Goal: Transaction & Acquisition: Book appointment/travel/reservation

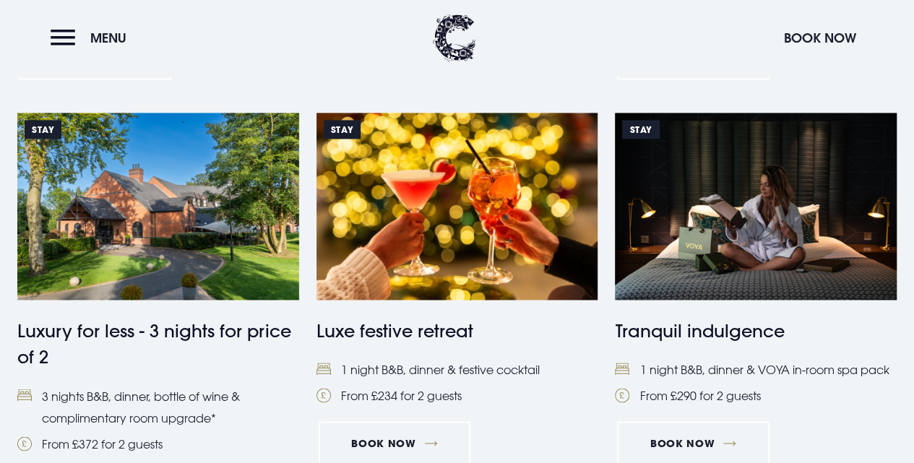
scroll to position [1000, 0]
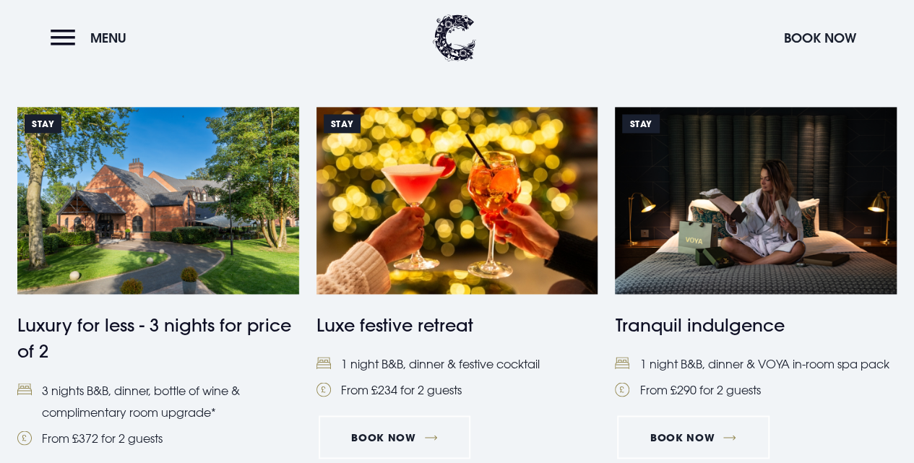
click at [464, 187] on img at bounding box center [458, 200] width 282 height 187
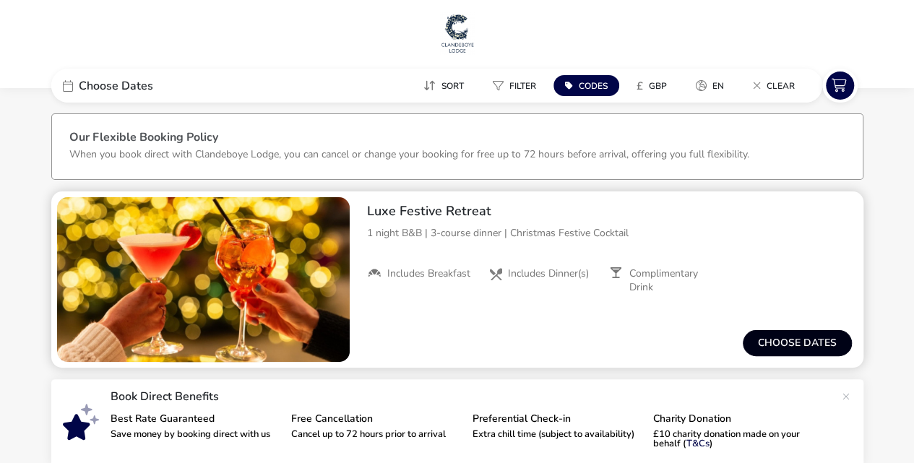
click at [776, 340] on button "Choose dates" at bounding box center [797, 343] width 109 height 26
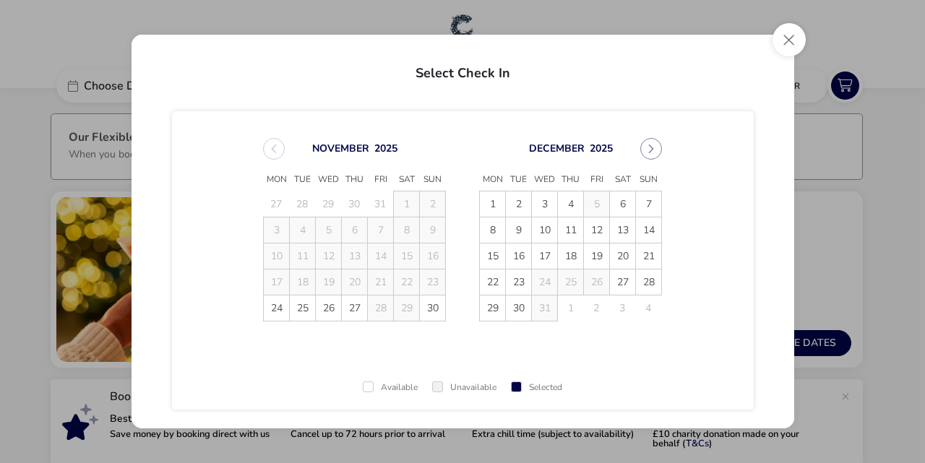
click at [263, 142] on div "November 2025" at bounding box center [354, 149] width 183 height 22
click at [787, 35] on button "Close" at bounding box center [789, 39] width 33 height 33
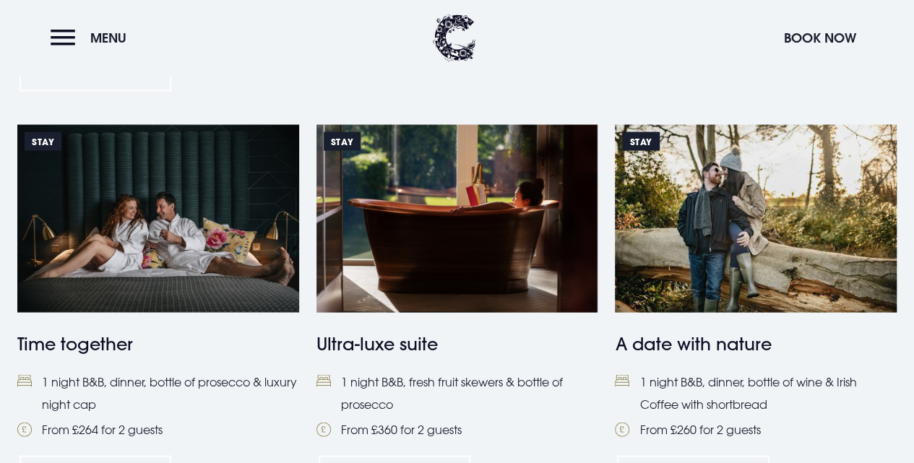
scroll to position [1454, 0]
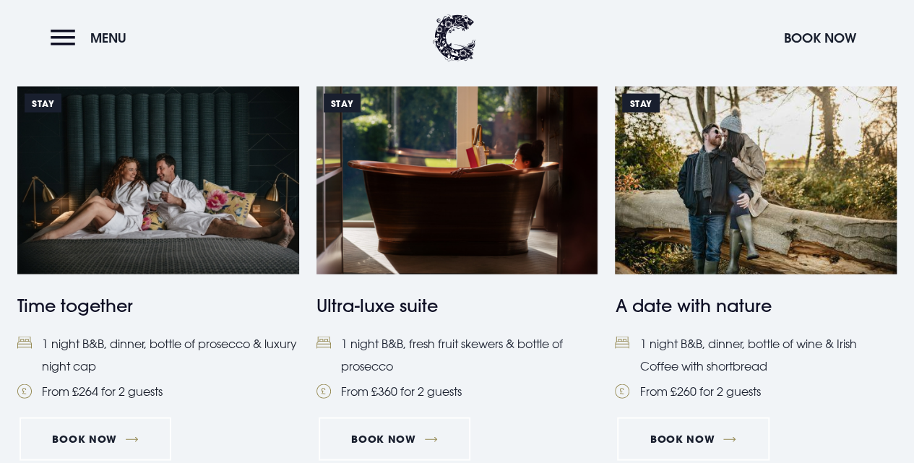
drag, startPoint x: 189, startPoint y: 224, endPoint x: 160, endPoint y: 203, distance: 36.3
click at [160, 203] on img at bounding box center [158, 180] width 282 height 187
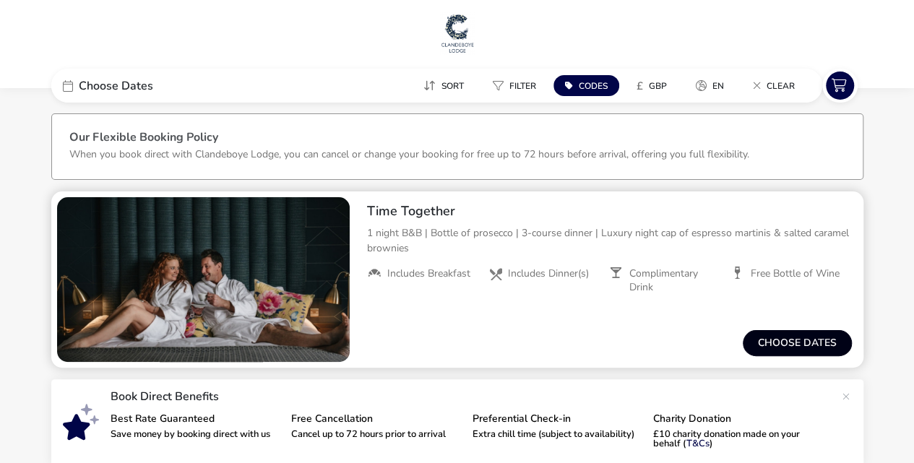
click at [781, 345] on button "Choose dates" at bounding box center [797, 343] width 109 height 26
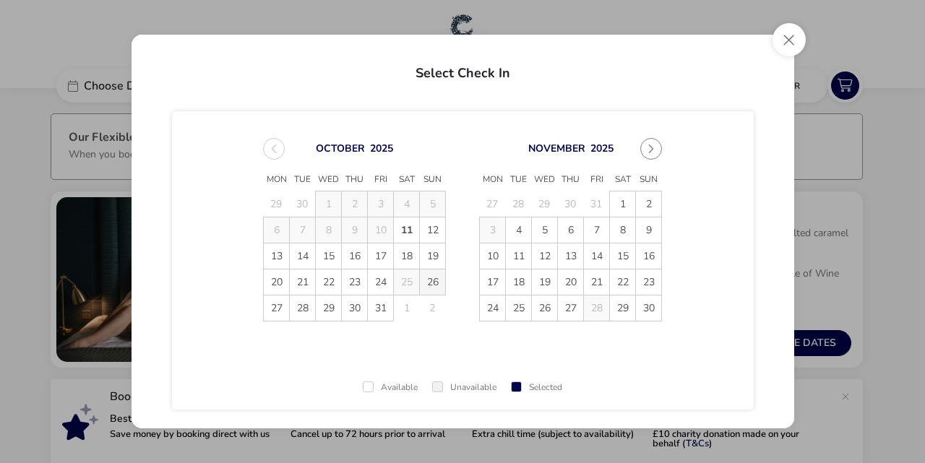
click at [432, 286] on span "26" at bounding box center [432, 282] width 25 height 25
click at [273, 312] on span "27" at bounding box center [276, 308] width 25 height 25
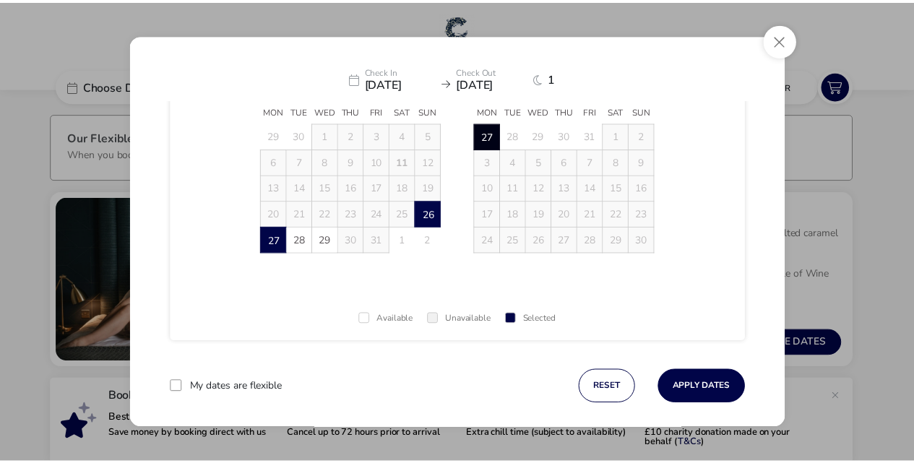
scroll to position [69, 0]
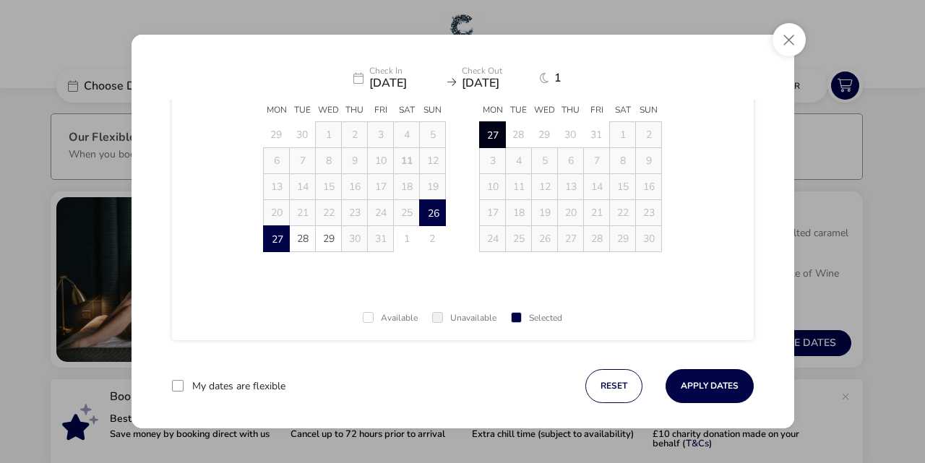
click at [492, 144] on td "27 27" at bounding box center [493, 135] width 26 height 26
click at [489, 131] on td "27 27" at bounding box center [493, 135] width 26 height 26
click at [434, 203] on span "26" at bounding box center [432, 212] width 25 height 25
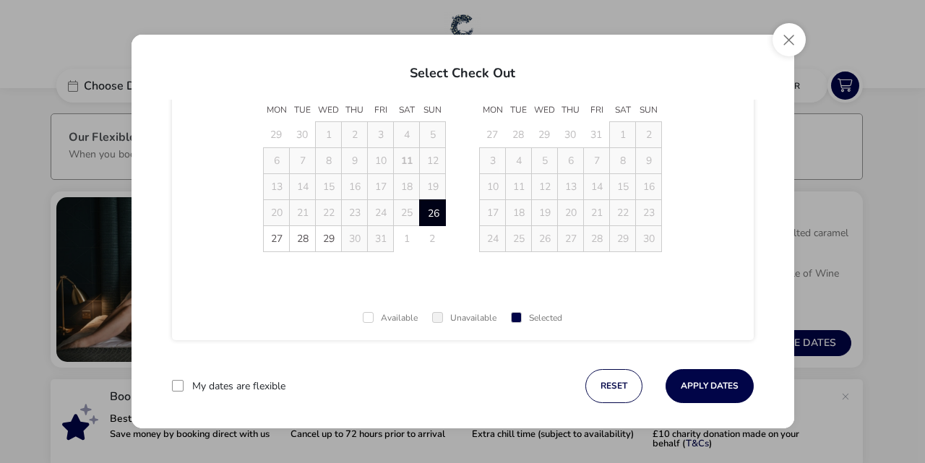
drag, startPoint x: 261, startPoint y: 238, endPoint x: 272, endPoint y: 233, distance: 11.7
click at [272, 233] on span "27" at bounding box center [276, 238] width 25 height 25
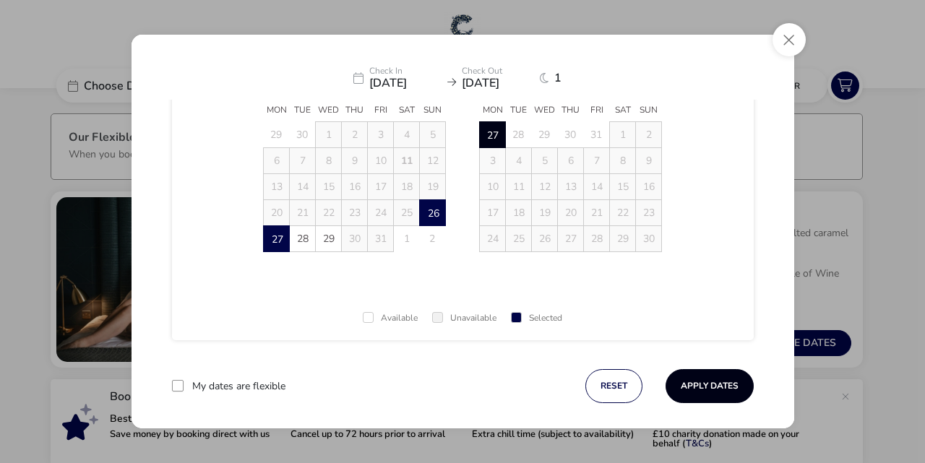
click at [687, 381] on button "Apply Dates" at bounding box center [710, 386] width 88 height 34
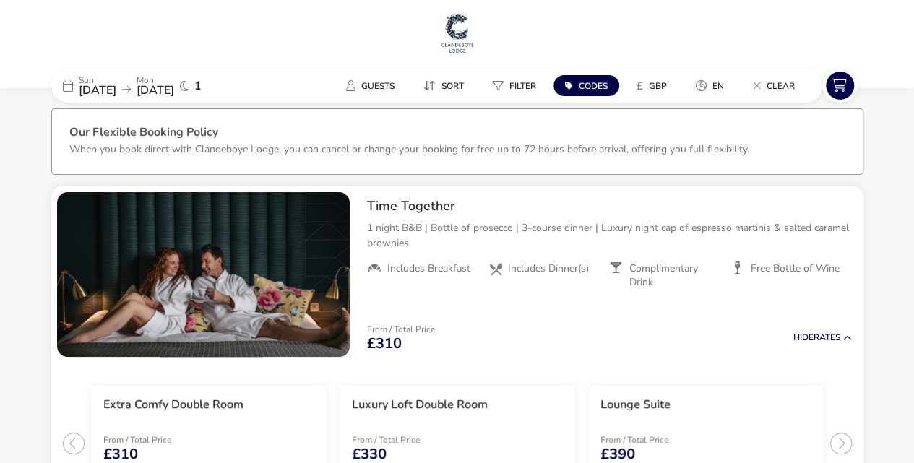
scroll to position [9, 0]
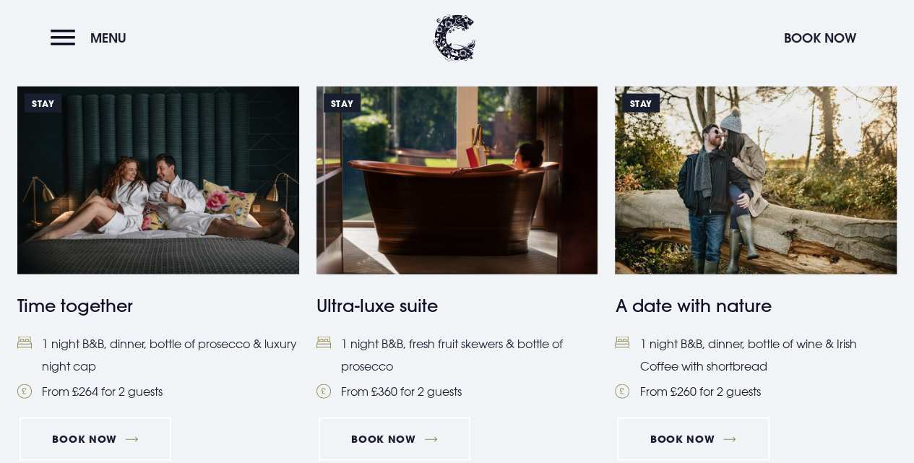
click at [662, 155] on img at bounding box center [756, 180] width 282 height 187
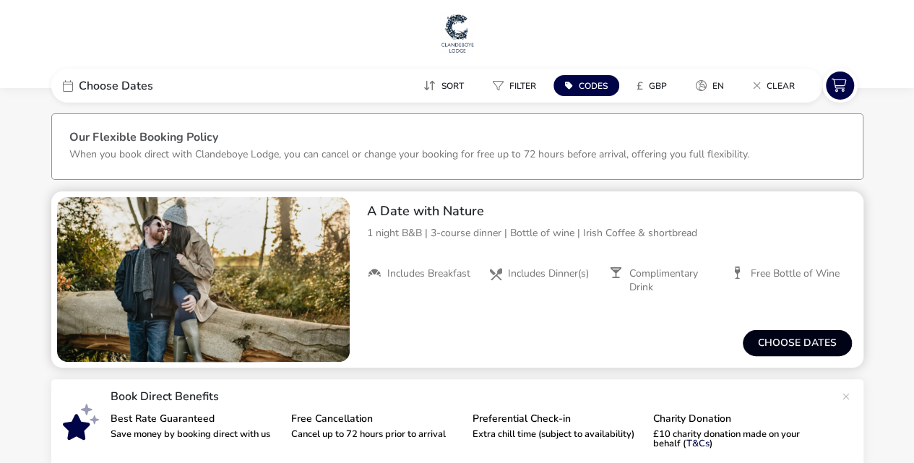
click at [820, 342] on button "Choose dates" at bounding box center [797, 343] width 109 height 26
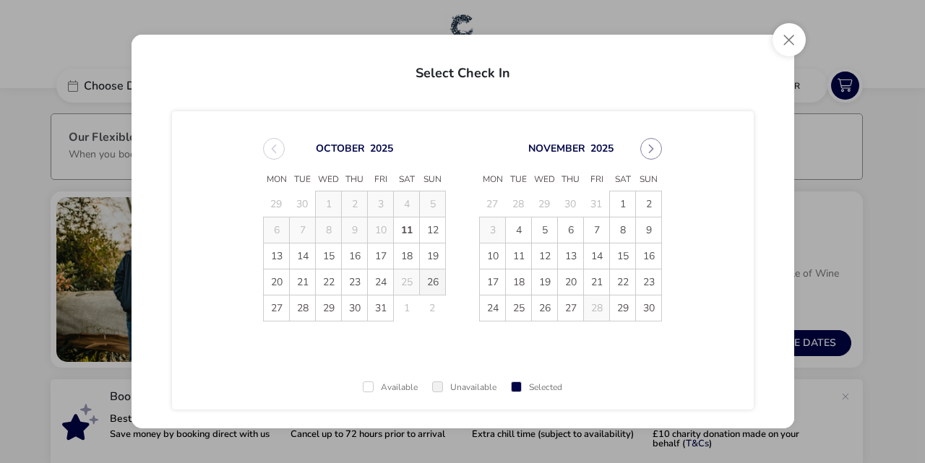
click at [437, 281] on span "26" at bounding box center [432, 282] width 25 height 25
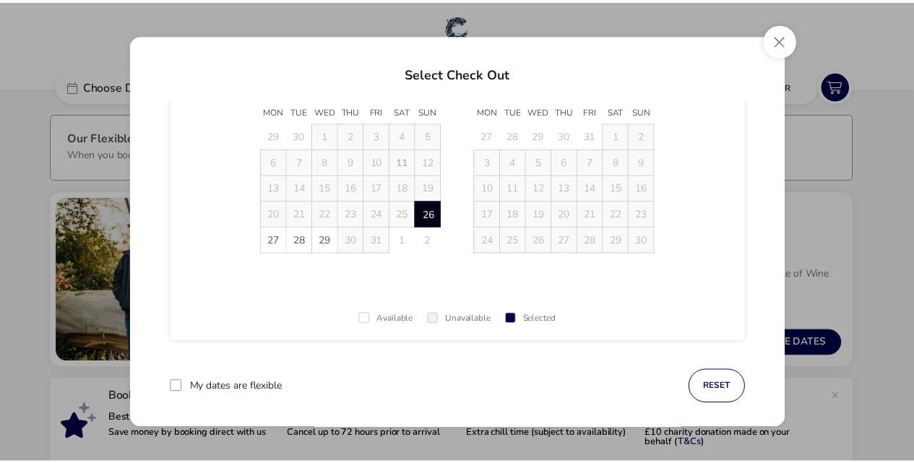
scroll to position [82, 0]
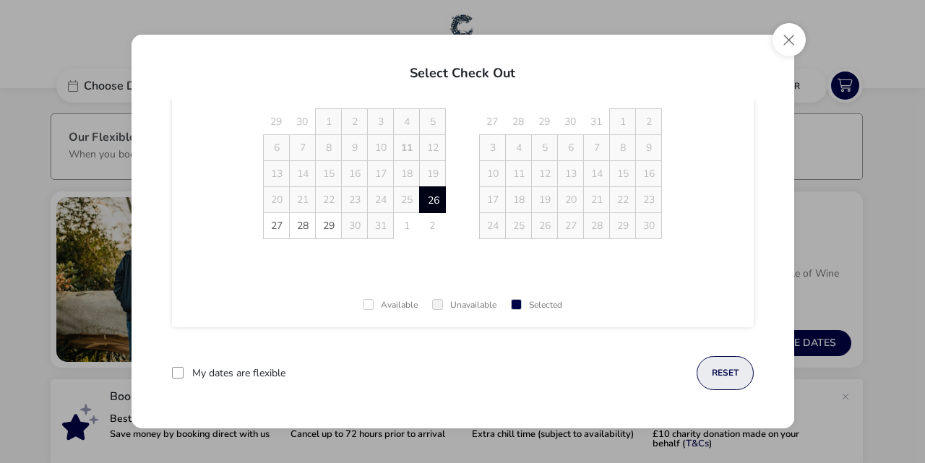
click at [736, 377] on button "reset" at bounding box center [725, 373] width 57 height 34
click at [432, 197] on span "26" at bounding box center [432, 199] width 25 height 25
drag, startPoint x: 432, startPoint y: 197, endPoint x: 270, endPoint y: 233, distance: 165.8
click at [270, 233] on tbody "29 30 1 2 3 4 5 6 7 8 9 10 11 12 13 14 15 16 17 18 19 20 21 22 23 24 25 26 26 2…" at bounding box center [355, 174] width 182 height 130
click at [720, 371] on button "reset" at bounding box center [725, 373] width 57 height 34
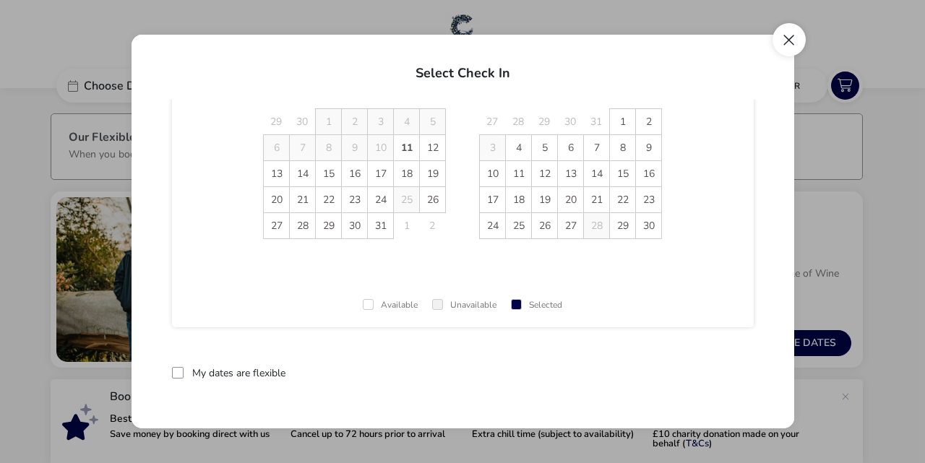
click at [789, 38] on button "Close" at bounding box center [789, 39] width 33 height 33
